Goal: Task Accomplishment & Management: Manage account settings

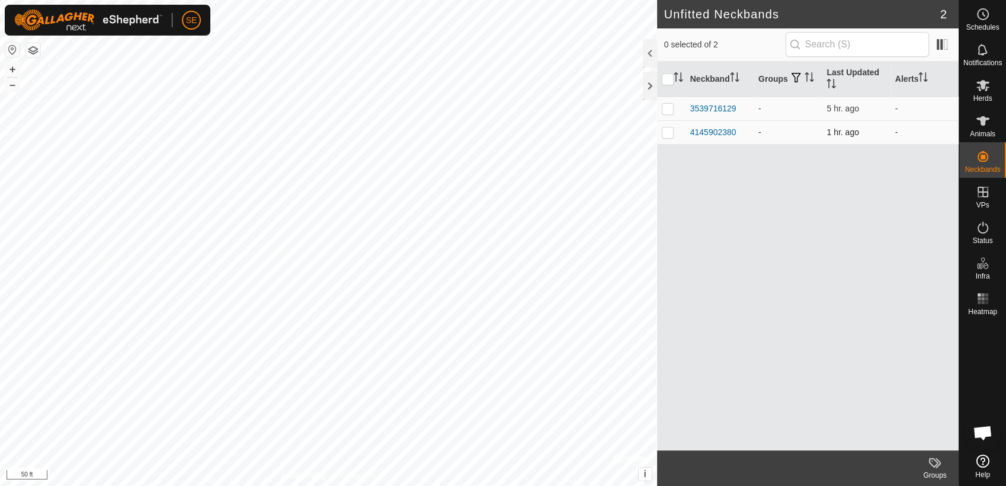
click at [670, 131] on p-checkbox at bounding box center [668, 131] width 12 height 9
checkbox input "true"
click at [932, 467] on icon at bounding box center [934, 462] width 14 height 14
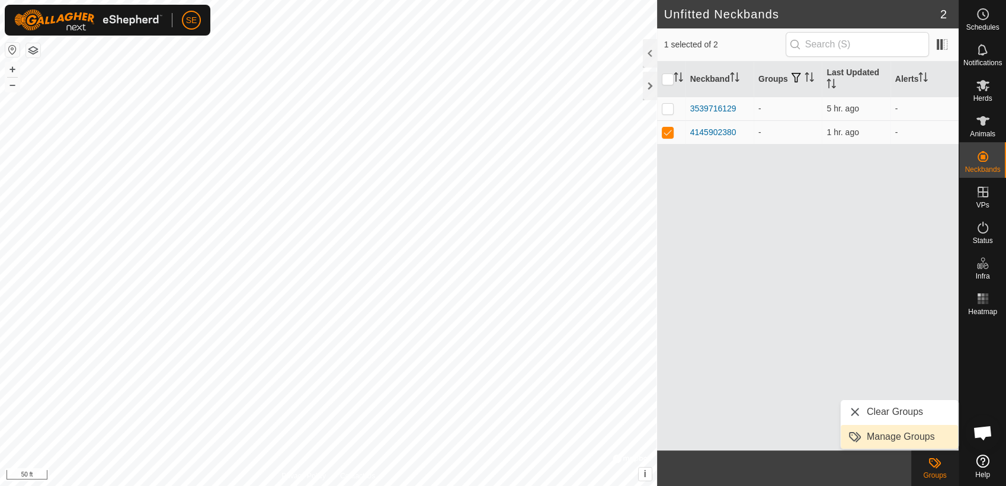
click at [901, 434] on link "Manage Groups" at bounding box center [898, 437] width 117 height 24
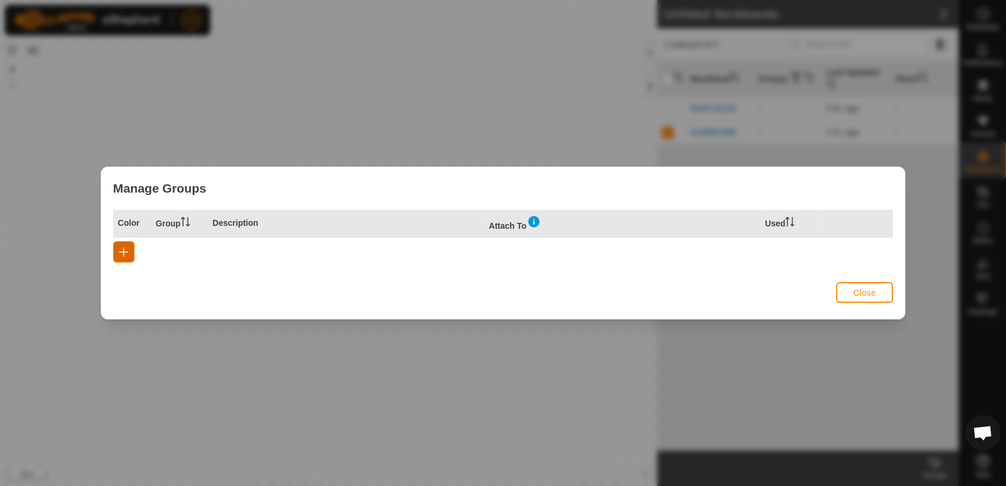
click at [123, 252] on span "button" at bounding box center [123, 251] width 9 height 9
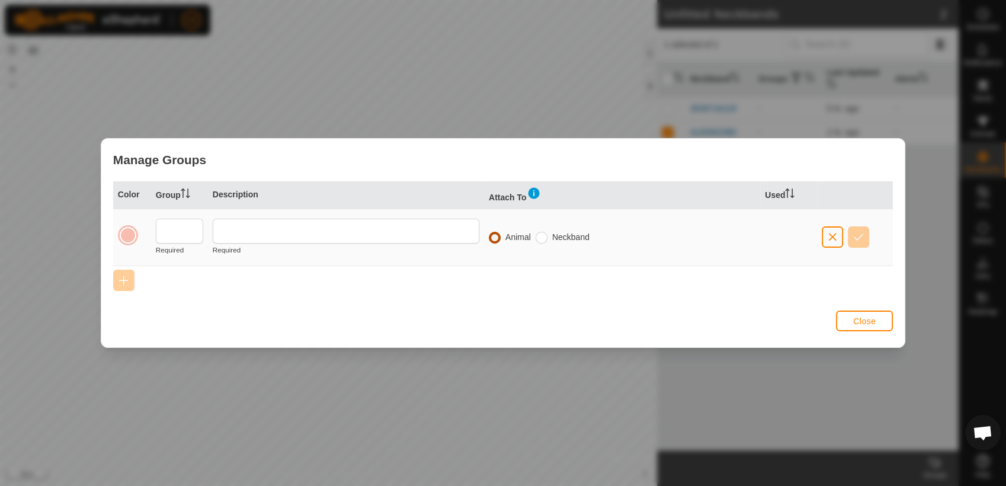
click at [496, 236] on input "radio" at bounding box center [495, 238] width 12 height 12
click at [170, 232] on input "text" at bounding box center [179, 231] width 47 height 25
type input "F"
type input "FALL"
click at [859, 320] on span "Close" at bounding box center [864, 320] width 23 height 9
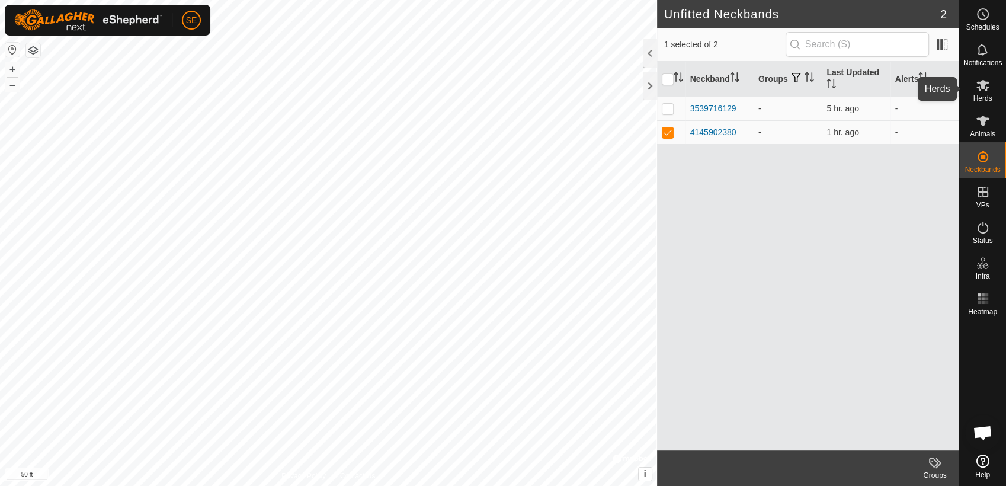
click at [978, 98] on span "Herds" at bounding box center [982, 98] width 19 height 7
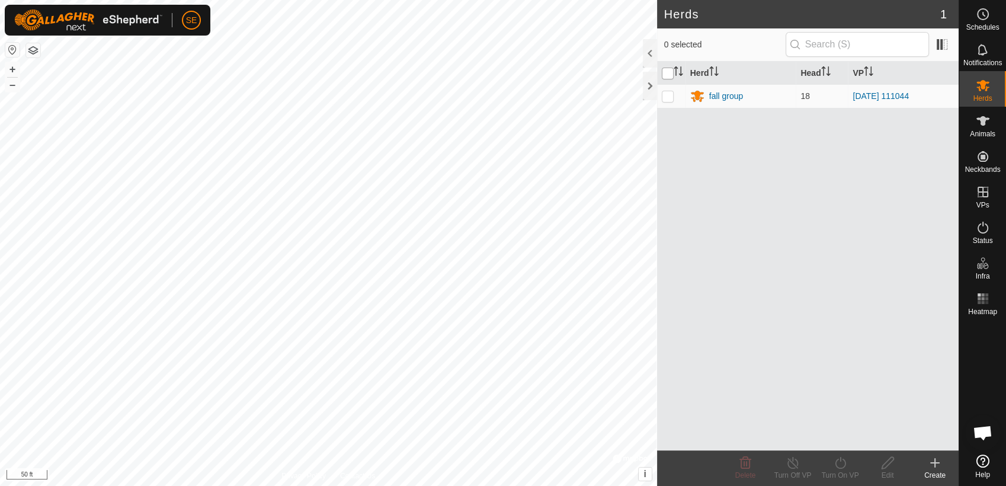
click at [669, 72] on input "checkbox" at bounding box center [668, 74] width 12 height 12
checkbox input "true"
click at [935, 463] on icon at bounding box center [935, 462] width 0 height 8
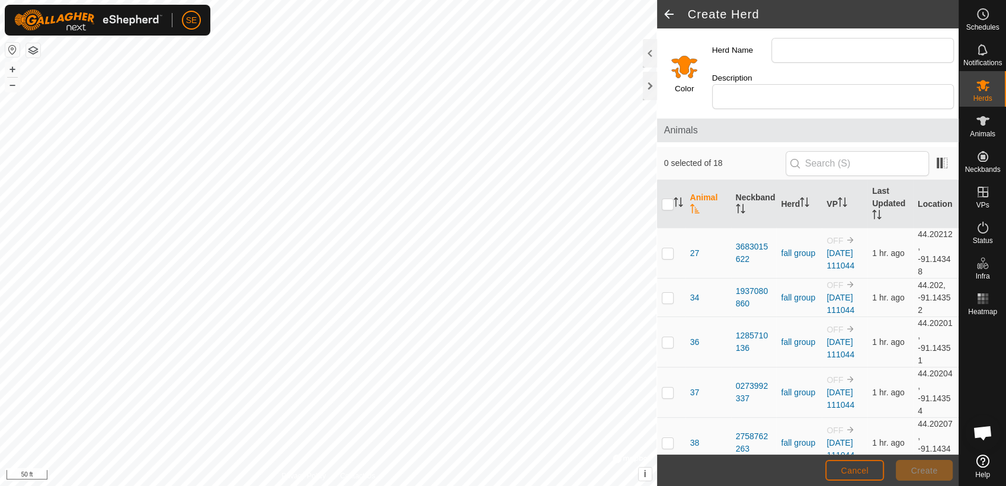
click at [862, 467] on span "Cancel" at bounding box center [854, 470] width 28 height 9
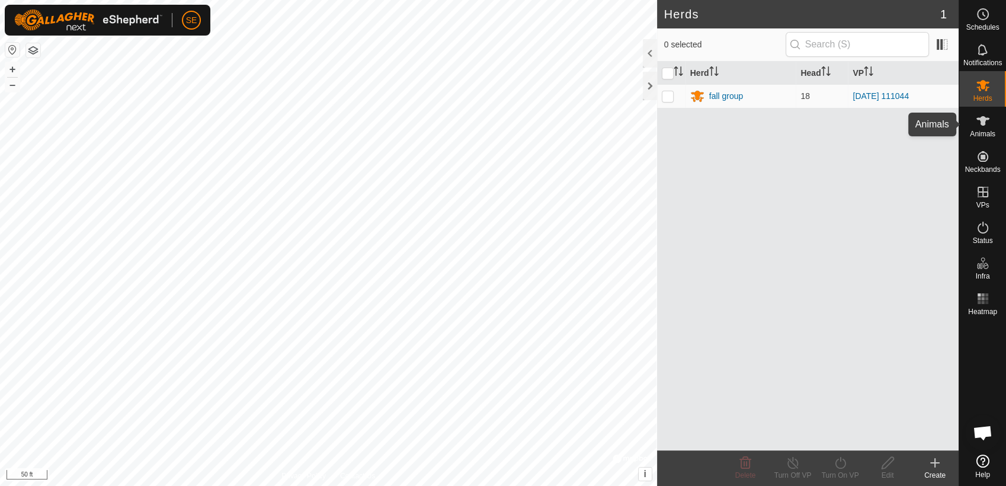
click at [977, 130] on span "Animals" at bounding box center [982, 133] width 25 height 7
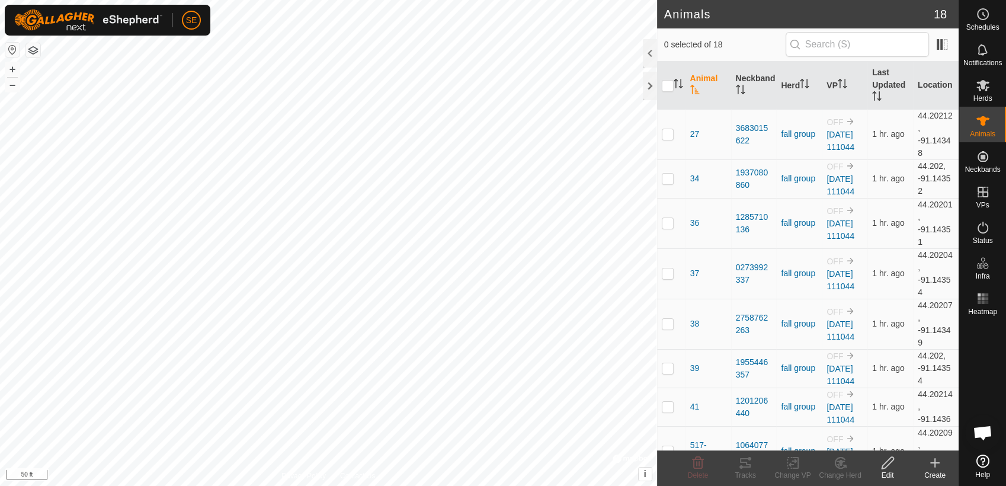
click at [702, 76] on th "Animal" at bounding box center [708, 86] width 46 height 48
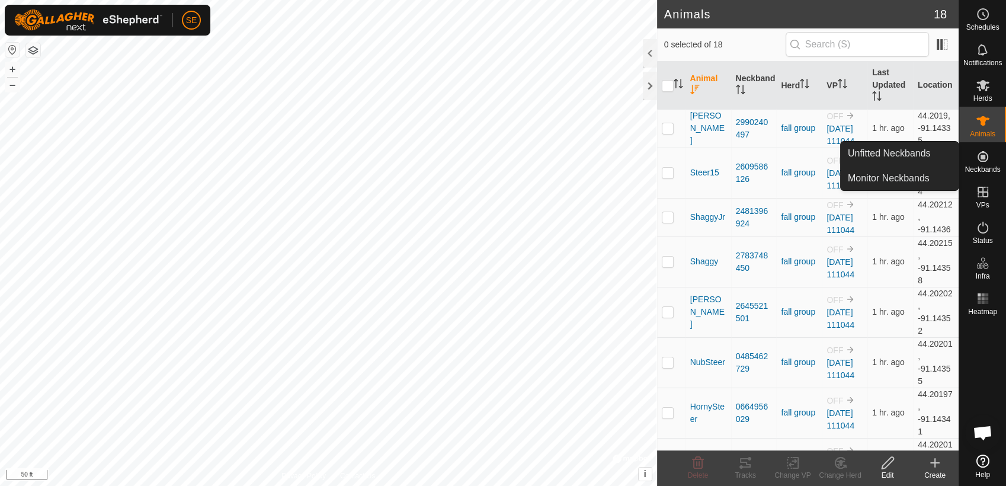
click at [981, 162] on icon at bounding box center [982, 156] width 14 height 14
click at [913, 153] on link "Unfitted Neckbands" at bounding box center [898, 154] width 117 height 24
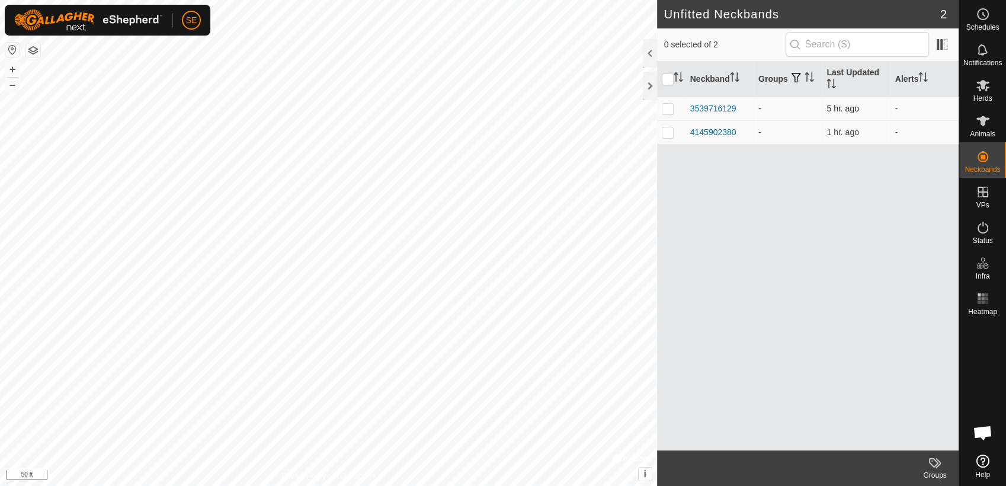
click at [671, 108] on p-checkbox at bounding box center [668, 108] width 12 height 9
checkbox input "true"
click at [943, 44] on span at bounding box center [941, 44] width 19 height 19
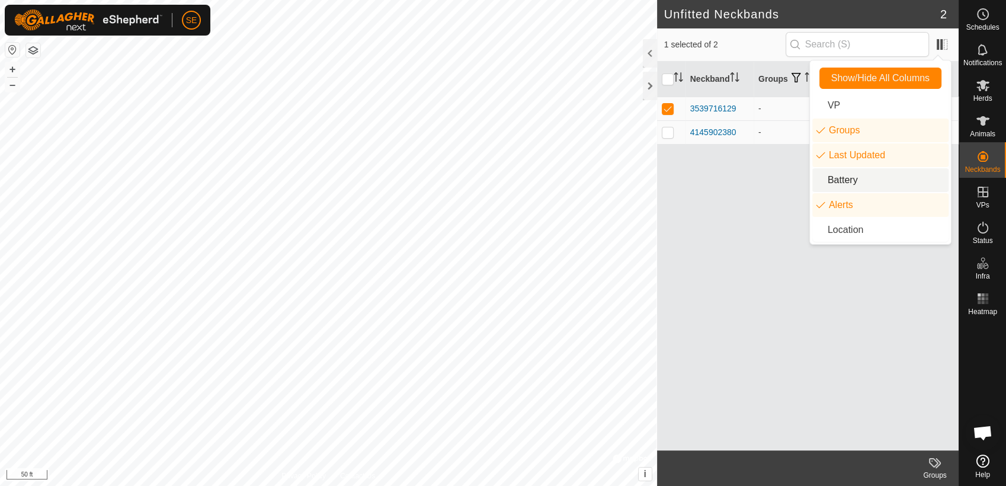
click at [833, 182] on li "Battery" at bounding box center [880, 180] width 136 height 24
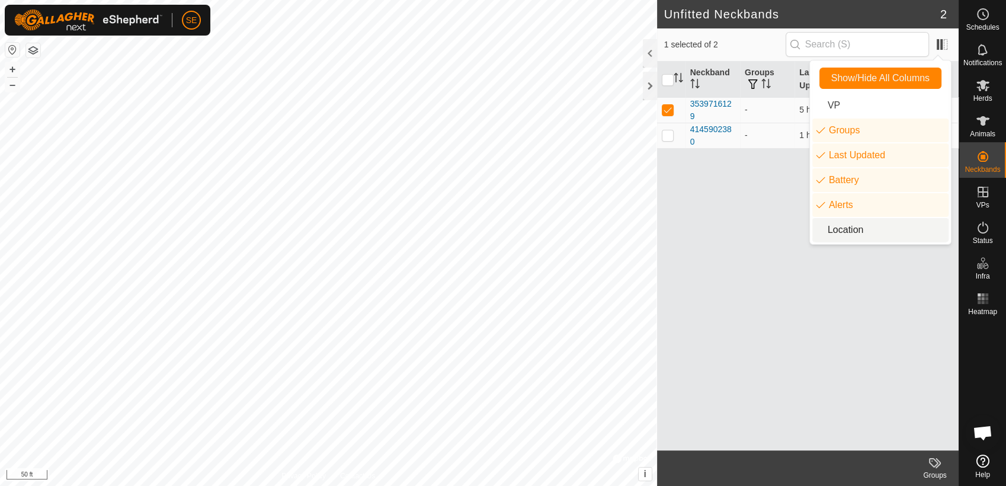
click at [837, 227] on li "Location" at bounding box center [880, 230] width 136 height 24
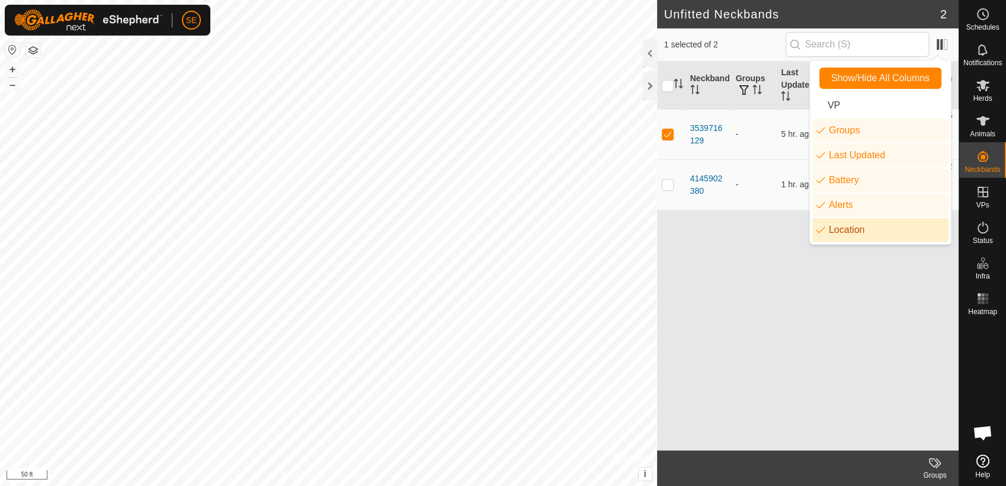
click at [743, 269] on div "Neckband Groups Last Updated Battery Alerts Location 3539716129 - 5 hr. ago - -…" at bounding box center [807, 256] width 301 height 389
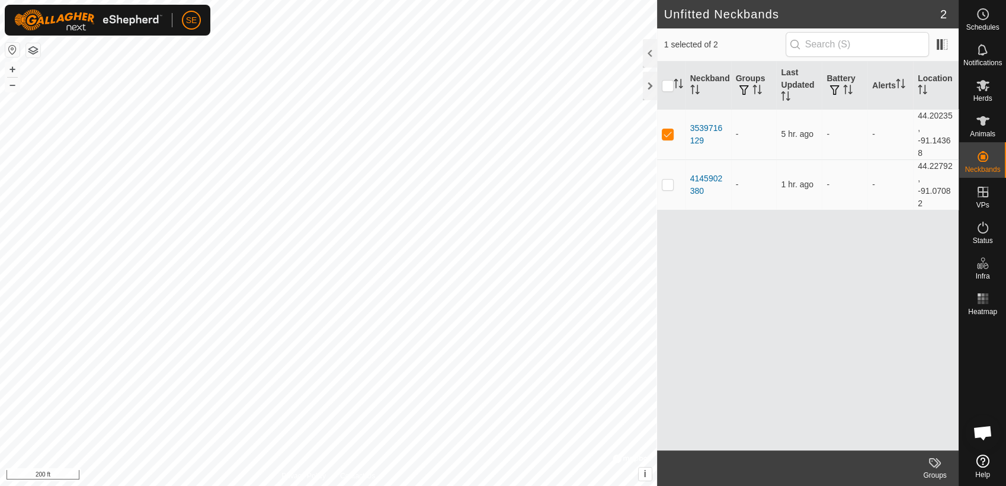
click at [0, 0] on html "SE Schedules Notifications Herds Animals Neckbands VPs Status Infra Heatmap Hel…" at bounding box center [503, 243] width 1006 height 486
click at [705, 176] on div "4145902380" at bounding box center [708, 184] width 36 height 25
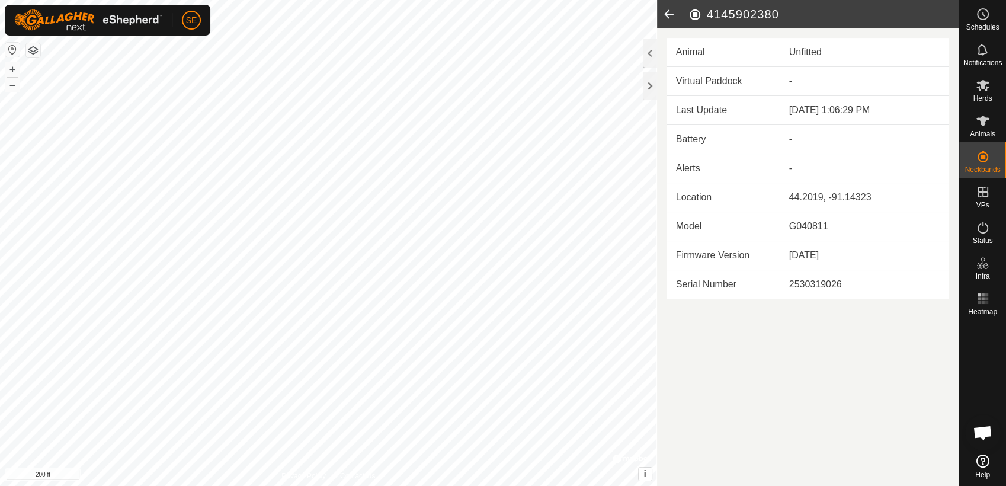
click at [666, 17] on icon at bounding box center [669, 14] width 24 height 28
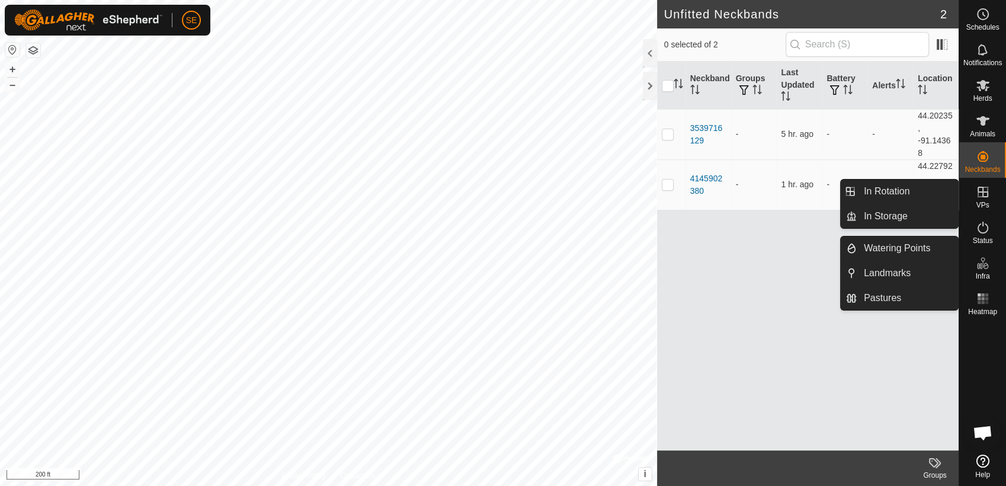
click at [983, 262] on icon at bounding box center [982, 263] width 14 height 14
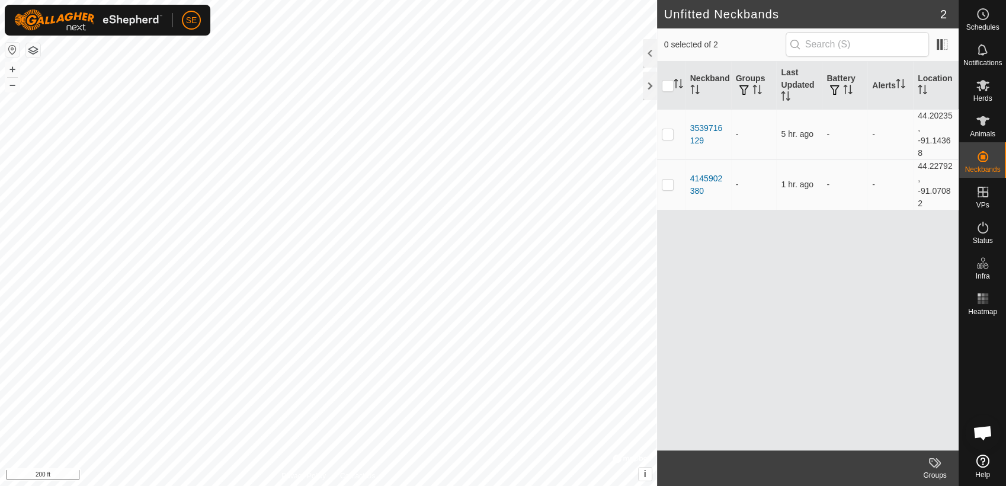
click at [748, 267] on div "Neckband Groups Last Updated Battery Alerts Location 3539716129 - 5 hr. ago - -…" at bounding box center [807, 256] width 301 height 389
click at [981, 91] on icon at bounding box center [982, 85] width 14 height 14
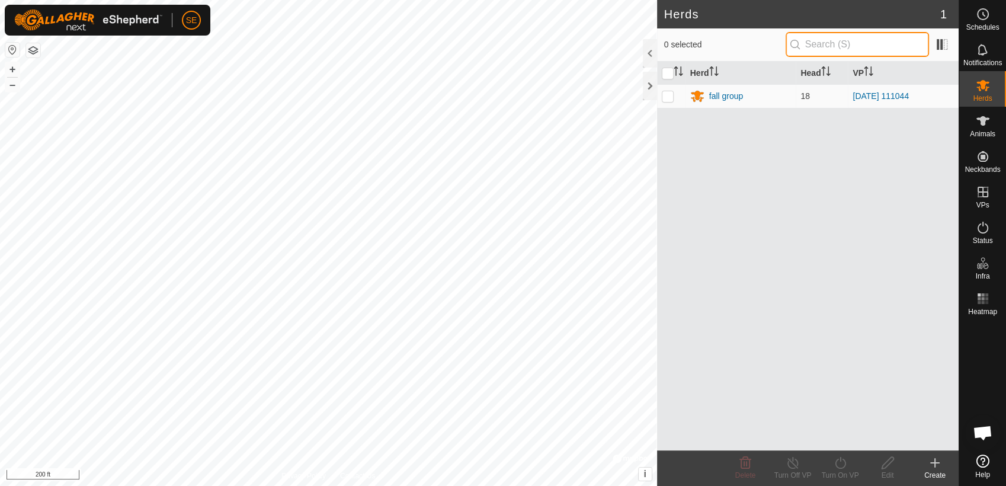
click at [848, 39] on input "text" at bounding box center [856, 44] width 143 height 25
click at [724, 97] on div "fall group" at bounding box center [726, 96] width 34 height 12
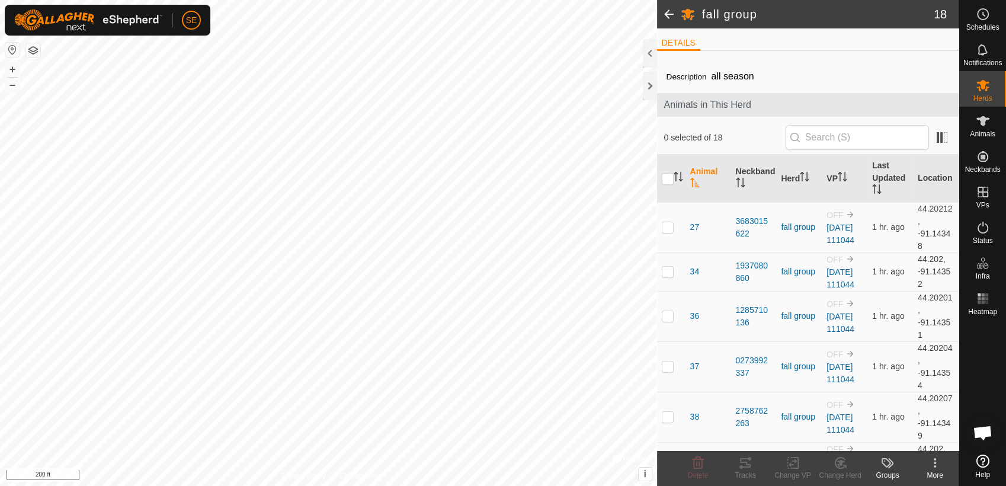
click at [934, 464] on icon at bounding box center [934, 462] width 14 height 14
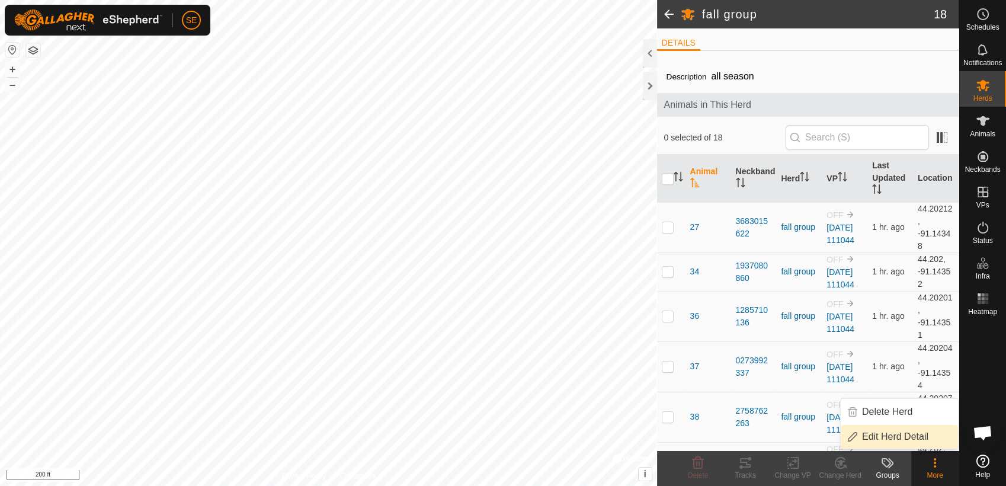
click at [904, 435] on link "Edit Herd Detail" at bounding box center [898, 437] width 117 height 24
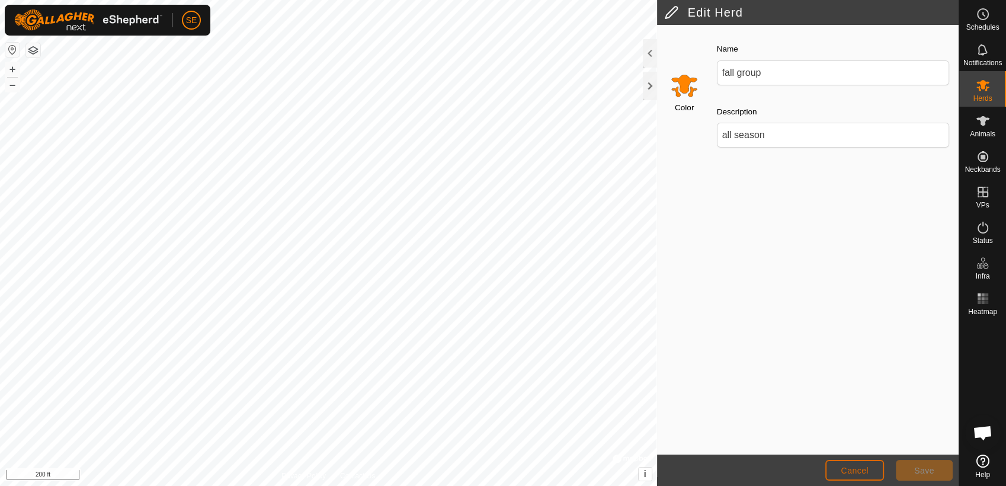
click at [858, 470] on span "Cancel" at bounding box center [854, 470] width 28 height 9
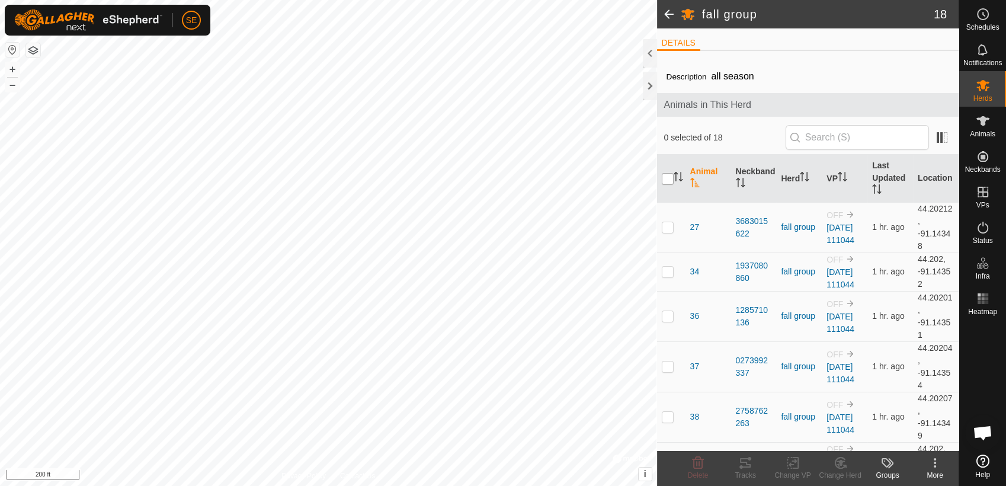
click at [665, 178] on input "checkbox" at bounding box center [668, 179] width 12 height 12
checkbox input "true"
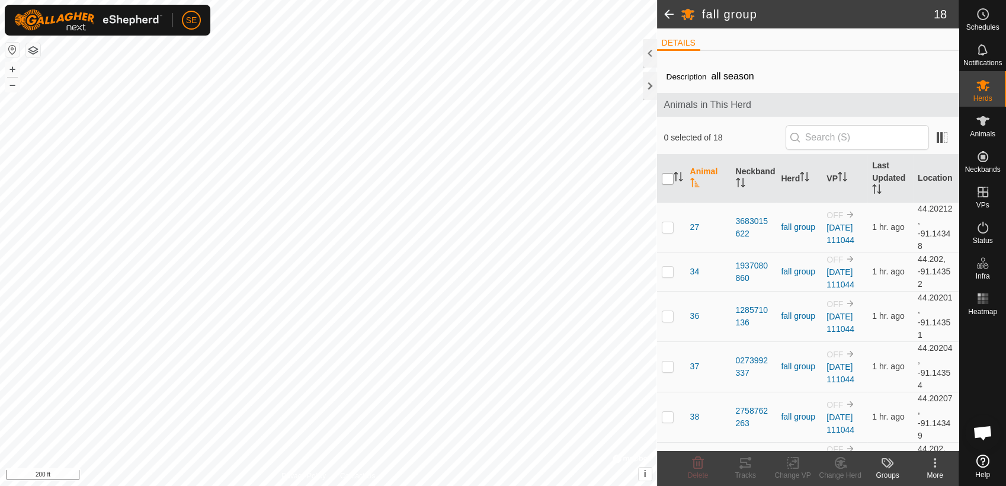
checkbox input "true"
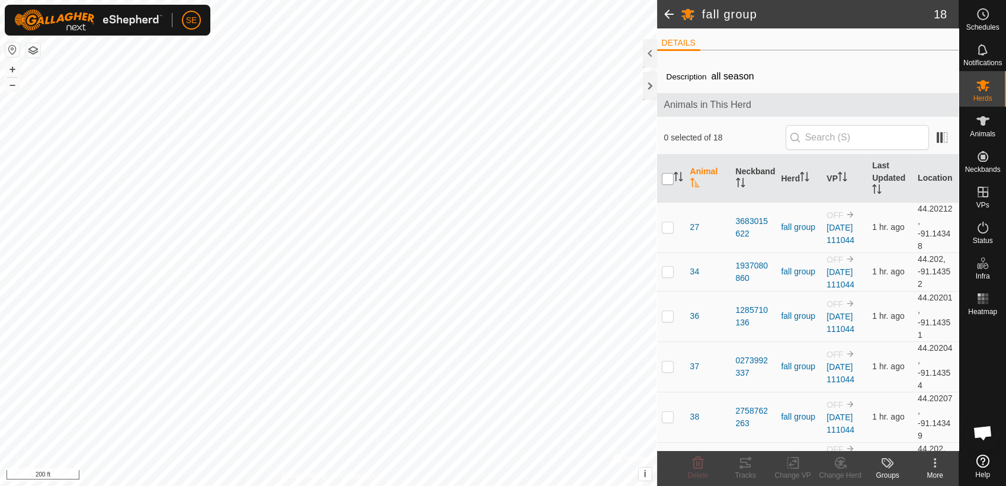
checkbox input "true"
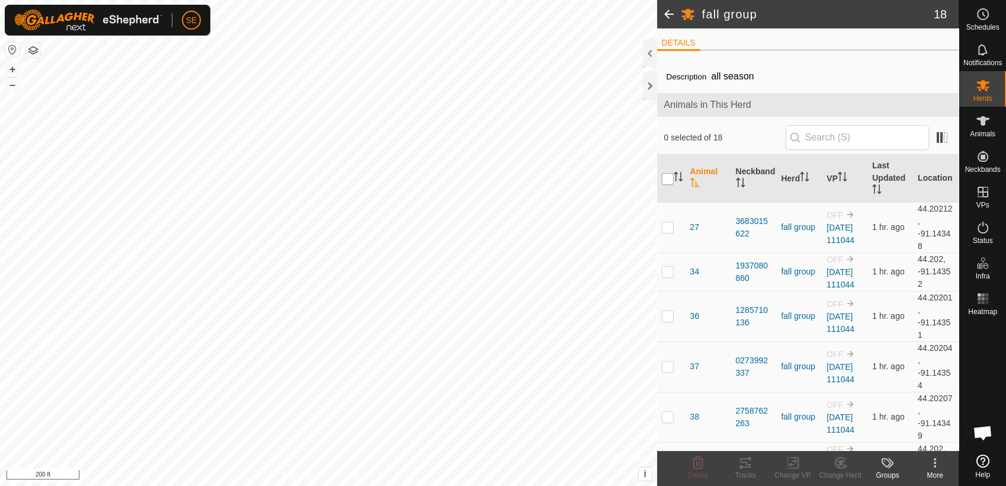
checkbox input "true"
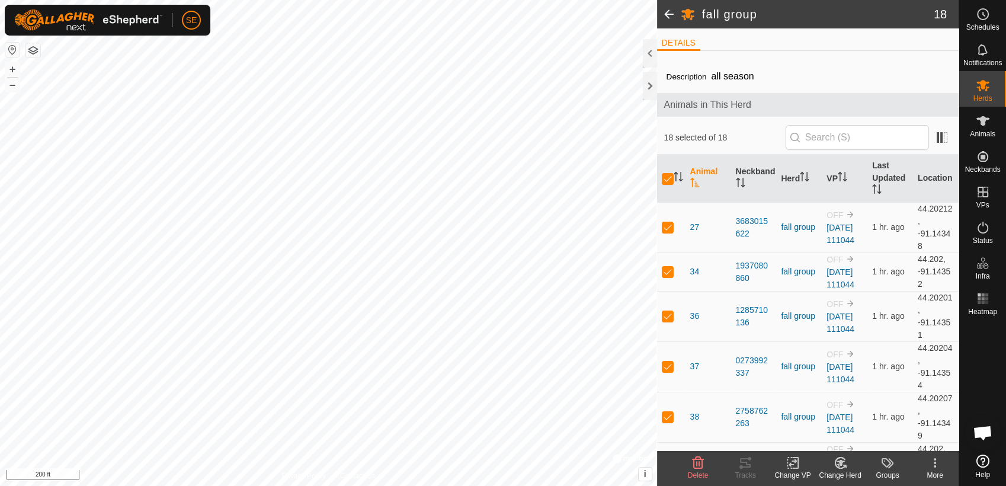
click at [982, 351] on div at bounding box center [982, 385] width 47 height 130
click at [979, 130] on span "Animals" at bounding box center [982, 133] width 25 height 7
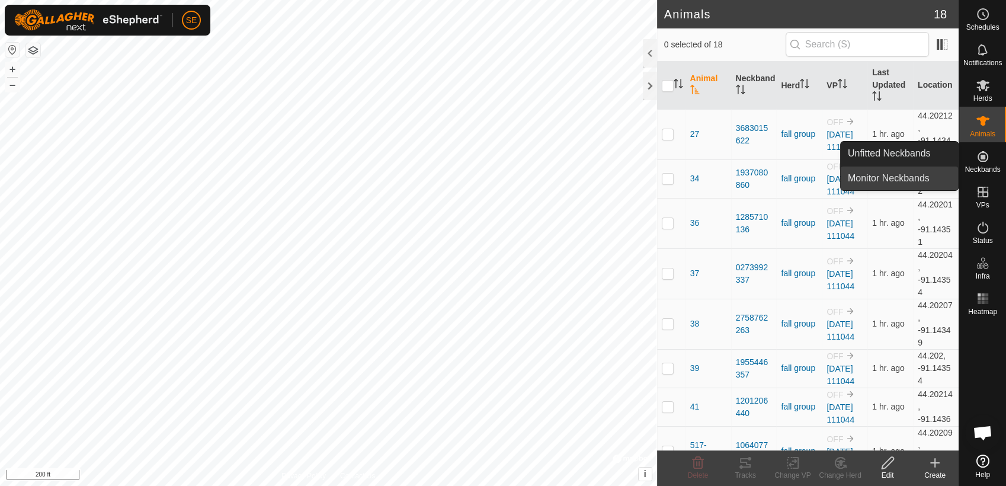
click at [902, 174] on link "Monitor Neckbands" at bounding box center [898, 178] width 117 height 24
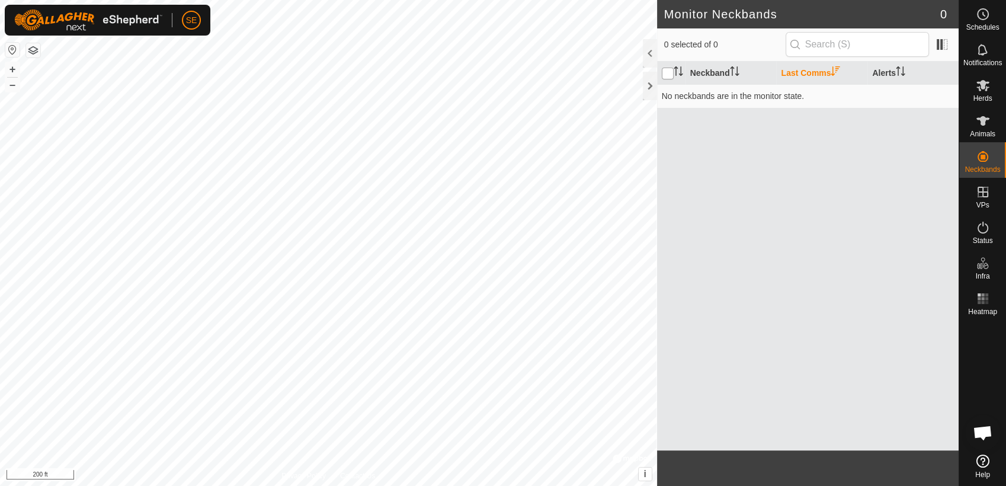
click at [668, 72] on input "checkbox" at bounding box center [668, 74] width 12 height 12
checkbox input "false"
click at [981, 92] on es-mob-svg-icon at bounding box center [982, 85] width 21 height 19
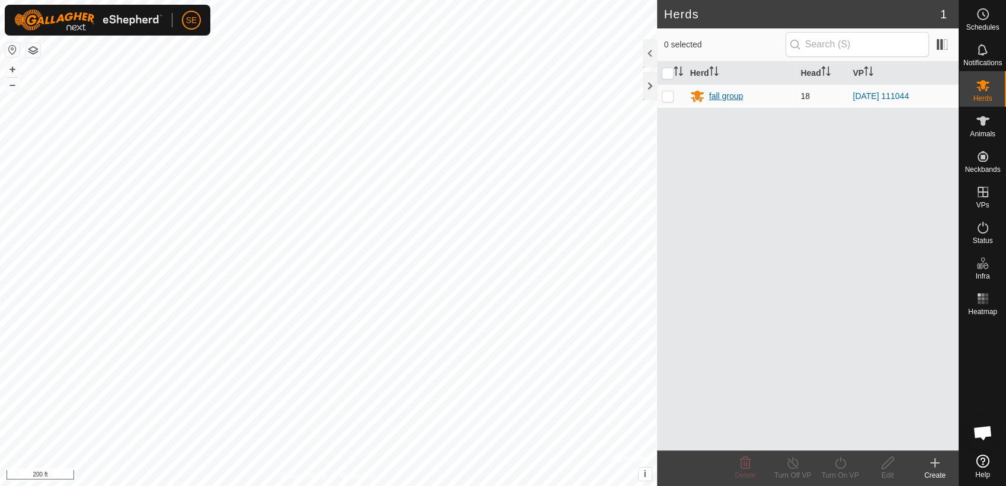
click at [735, 97] on div "fall group" at bounding box center [726, 96] width 34 height 12
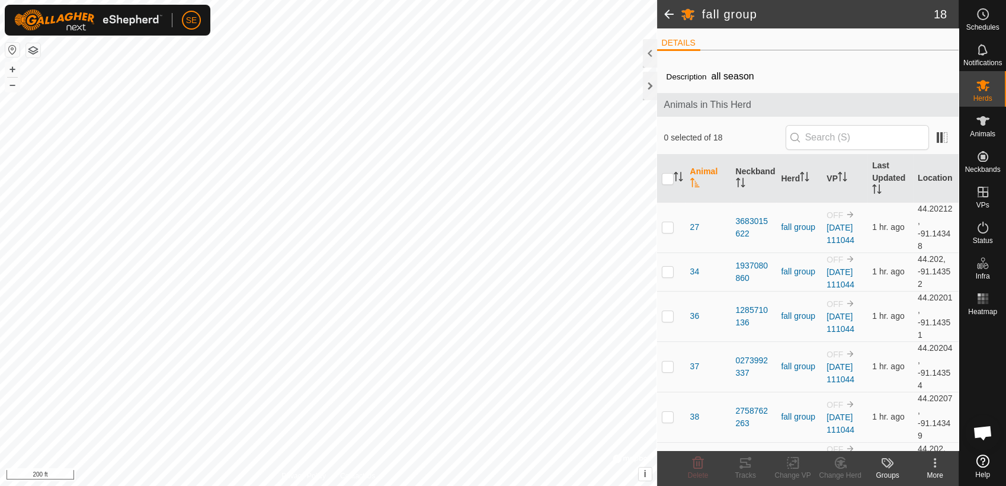
click at [934, 467] on icon at bounding box center [934, 466] width 2 height 2
click at [665, 12] on span at bounding box center [669, 14] width 24 height 28
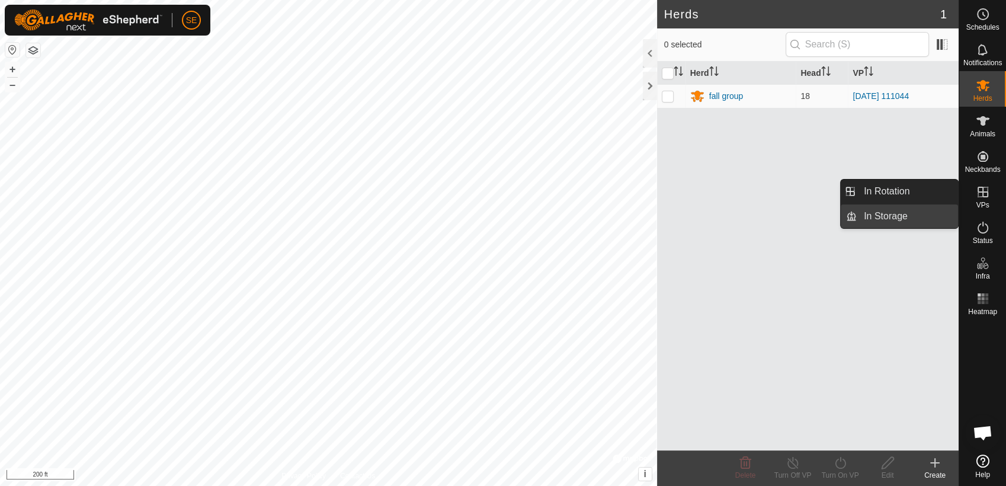
click at [904, 216] on link "In Storage" at bounding box center [906, 216] width 101 height 24
